Goal: Navigation & Orientation: Find specific page/section

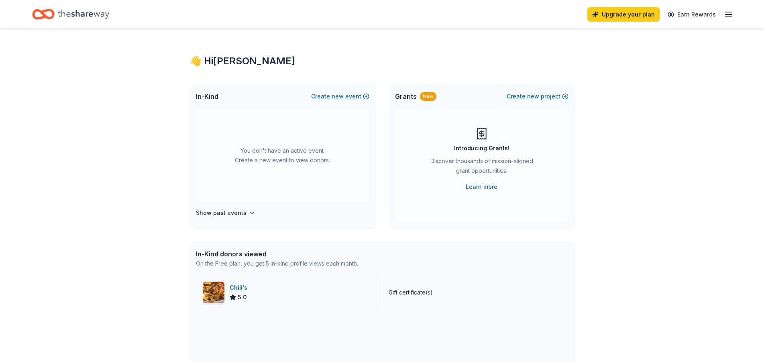
click at [213, 291] on img at bounding box center [214, 292] width 22 height 22
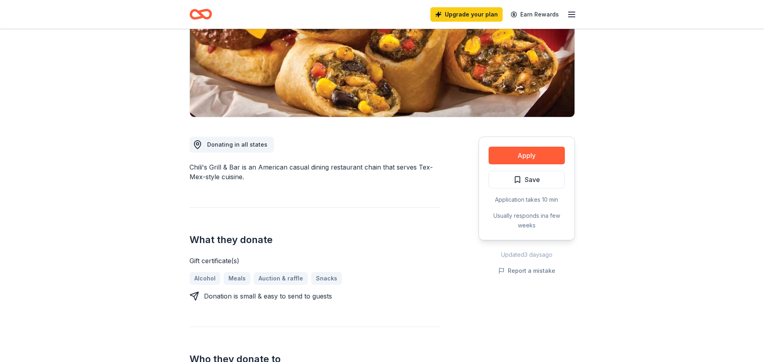
scroll to position [164, 0]
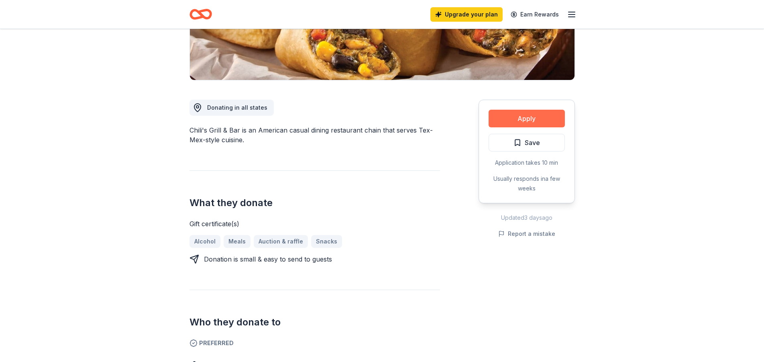
click at [542, 116] on button "Apply" at bounding box center [527, 119] width 76 height 18
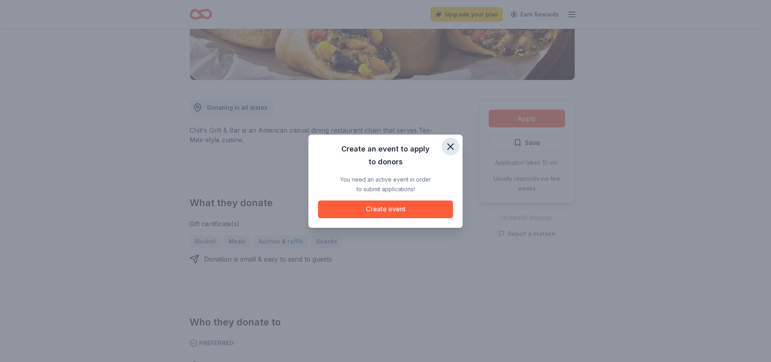
click at [452, 146] on icon "button" at bounding box center [451, 147] width 6 height 6
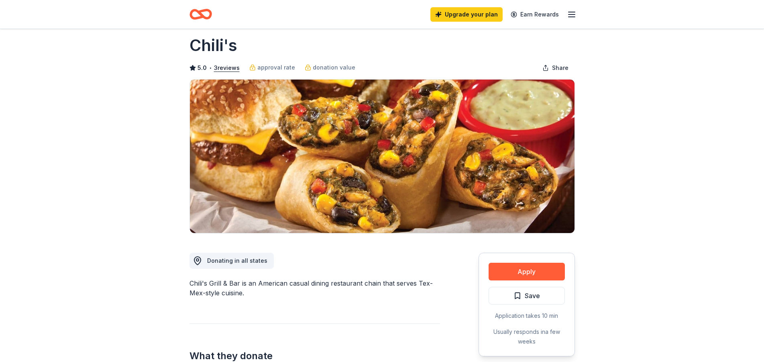
scroll to position [0, 0]
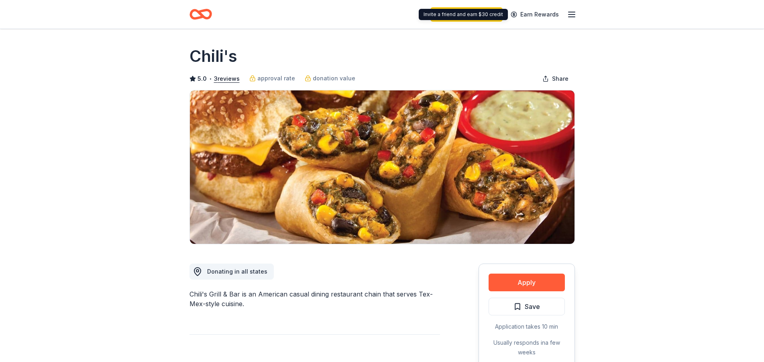
click at [568, 10] on icon "button" at bounding box center [572, 15] width 10 height 10
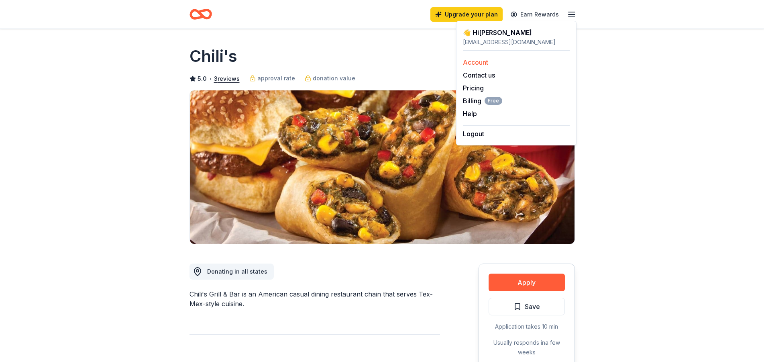
drag, startPoint x: 523, startPoint y: 61, endPoint x: 499, endPoint y: 62, distance: 24.5
click at [499, 62] on div "Account" at bounding box center [516, 62] width 107 height 10
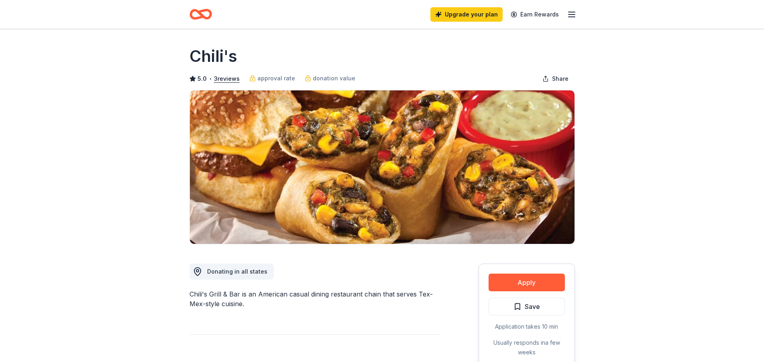
click at [574, 12] on icon "button" at bounding box center [572, 15] width 10 height 10
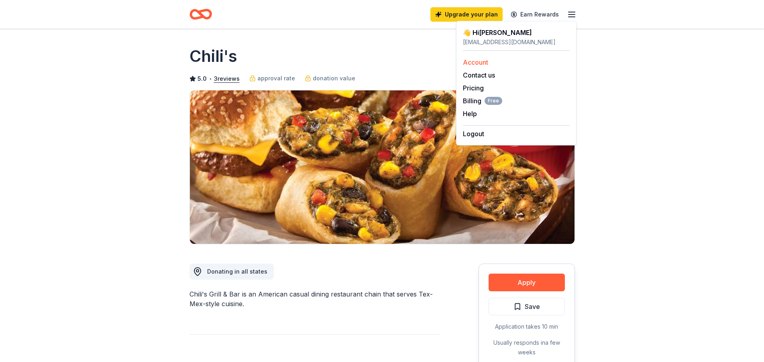
click at [470, 65] on link "Account" at bounding box center [475, 62] width 25 height 8
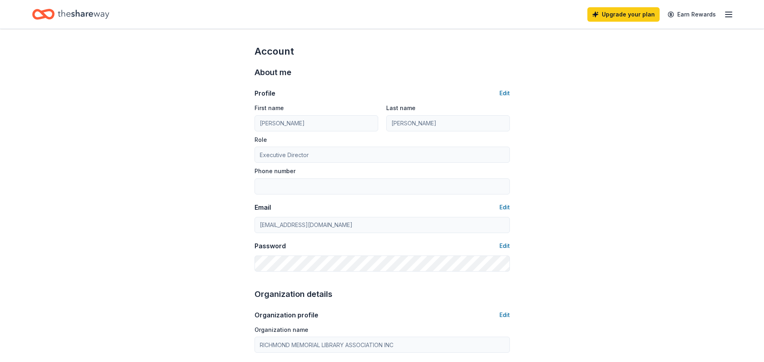
click at [728, 18] on icon "button" at bounding box center [729, 15] width 10 height 10
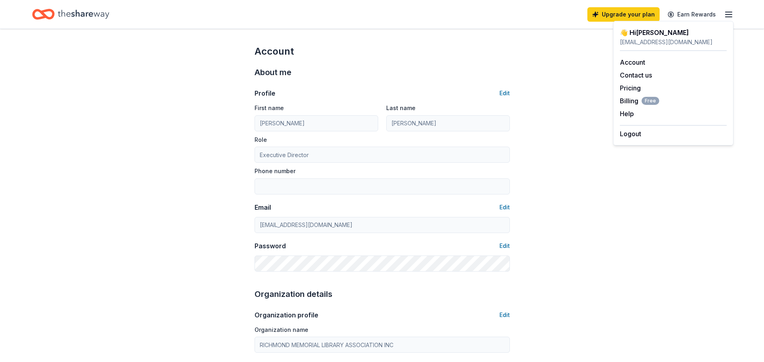
click at [635, 43] on div "amuscaro@richmondlibrary.info" at bounding box center [673, 42] width 107 height 10
click at [630, 63] on link "Account" at bounding box center [632, 62] width 25 height 8
click at [71, 14] on icon "Home" at bounding box center [83, 14] width 51 height 16
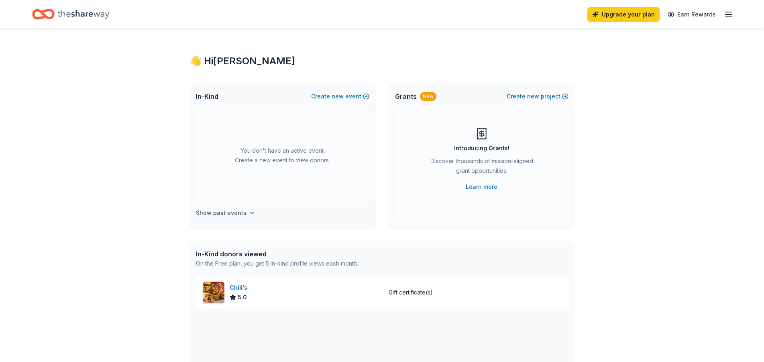
click at [227, 215] on h4 "Show past events" at bounding box center [221, 213] width 51 height 10
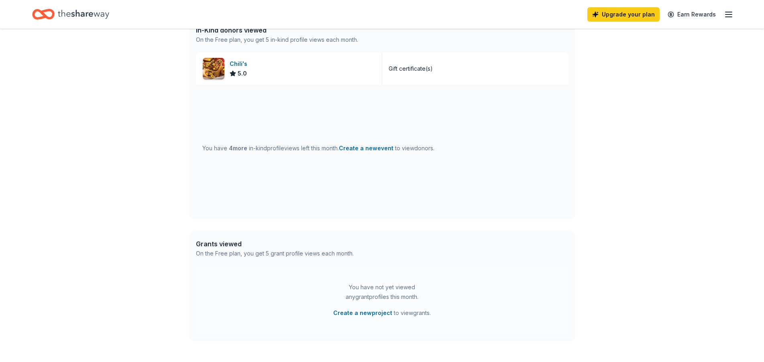
scroll to position [205, 0]
